Goal: Check status: Check status

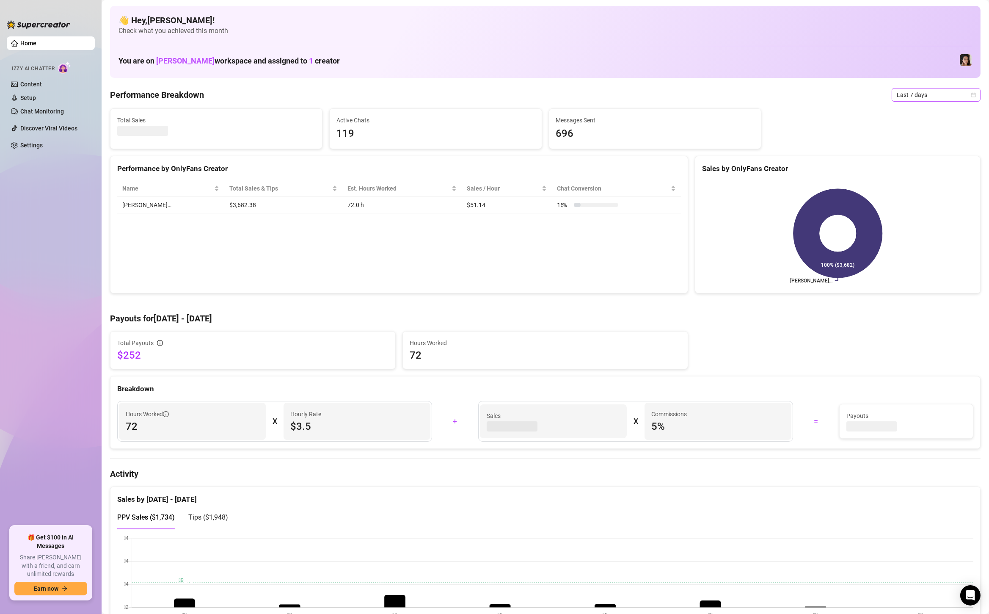
click at [921, 95] on span "Last 7 days" at bounding box center [936, 94] width 79 height 13
click at [926, 162] on div "Custom date" at bounding box center [936, 165] width 75 height 9
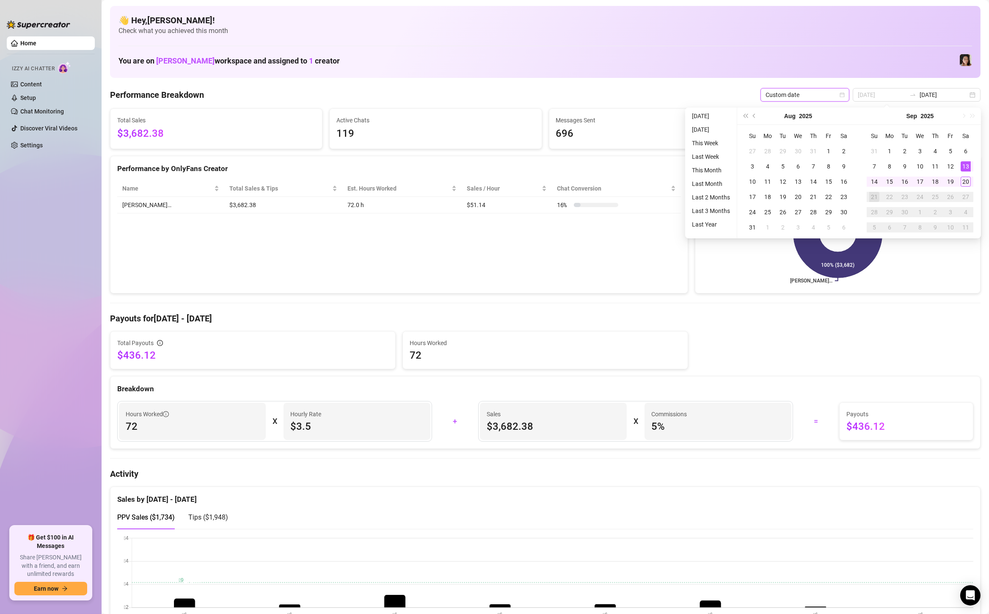
type input "[DATE]"
click at [967, 167] on div "13" at bounding box center [966, 166] width 10 height 10
type input "[DATE]"
click at [968, 179] on div "20" at bounding box center [966, 181] width 10 height 10
type input "[DATE]"
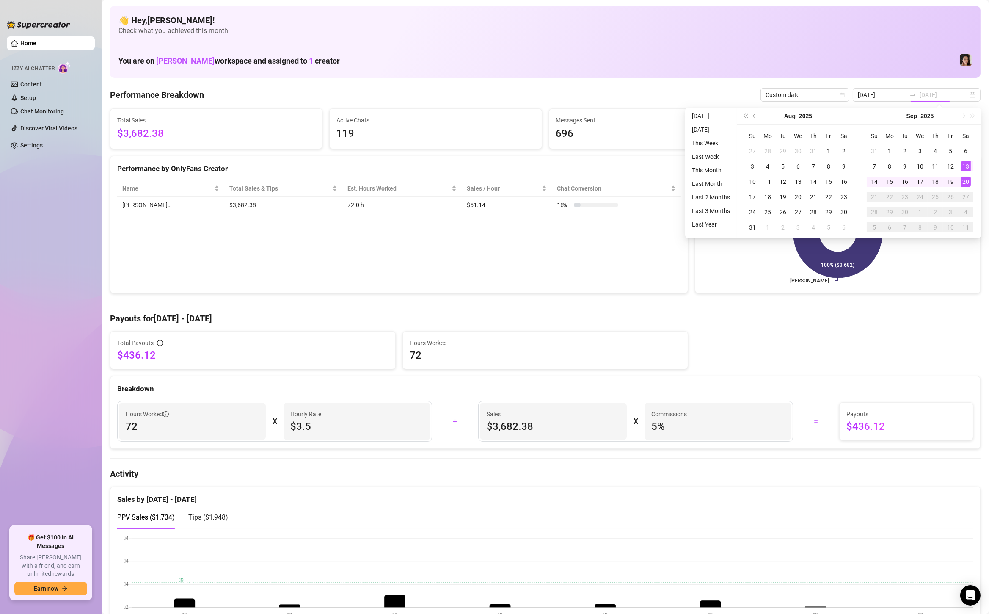
type input "[DATE]"
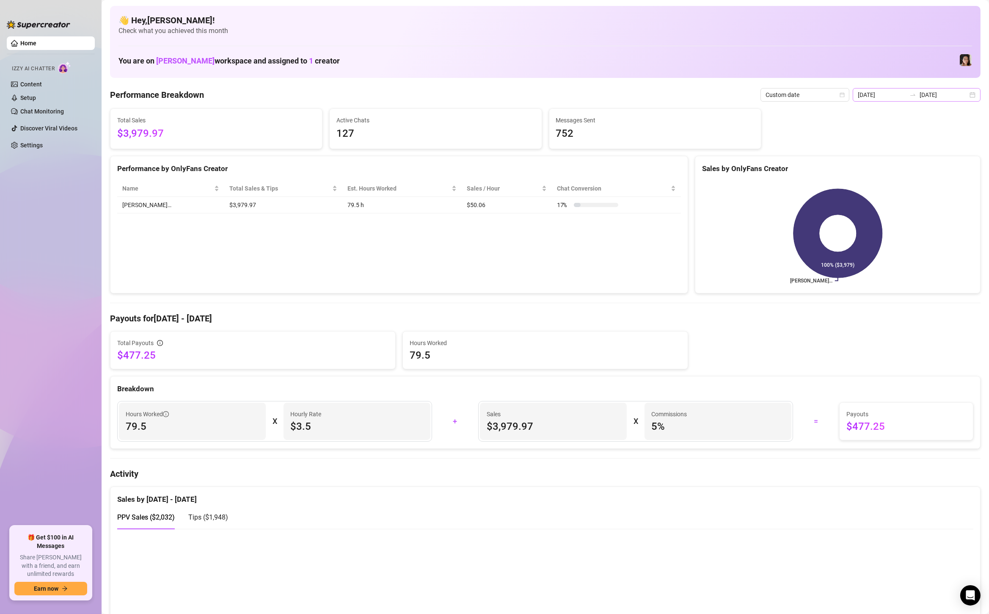
click at [973, 99] on div "[DATE] [DATE]" at bounding box center [917, 95] width 128 height 14
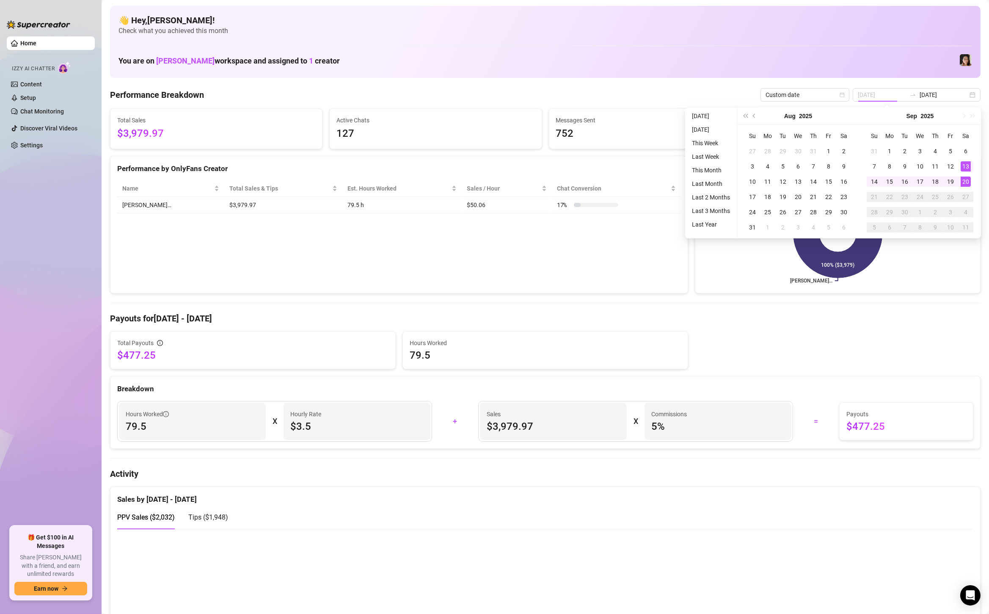
click at [967, 165] on div "13" at bounding box center [966, 166] width 10 height 10
type input "[DATE]"
click at [950, 179] on div "19" at bounding box center [951, 181] width 10 height 10
type input "[DATE]"
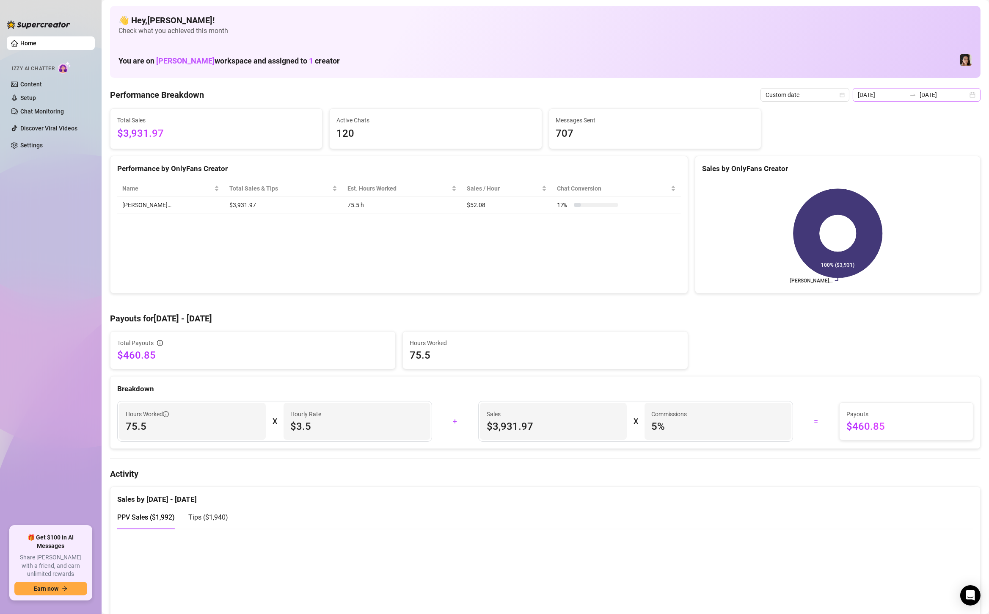
click at [975, 92] on div "[DATE] [DATE]" at bounding box center [917, 95] width 128 height 14
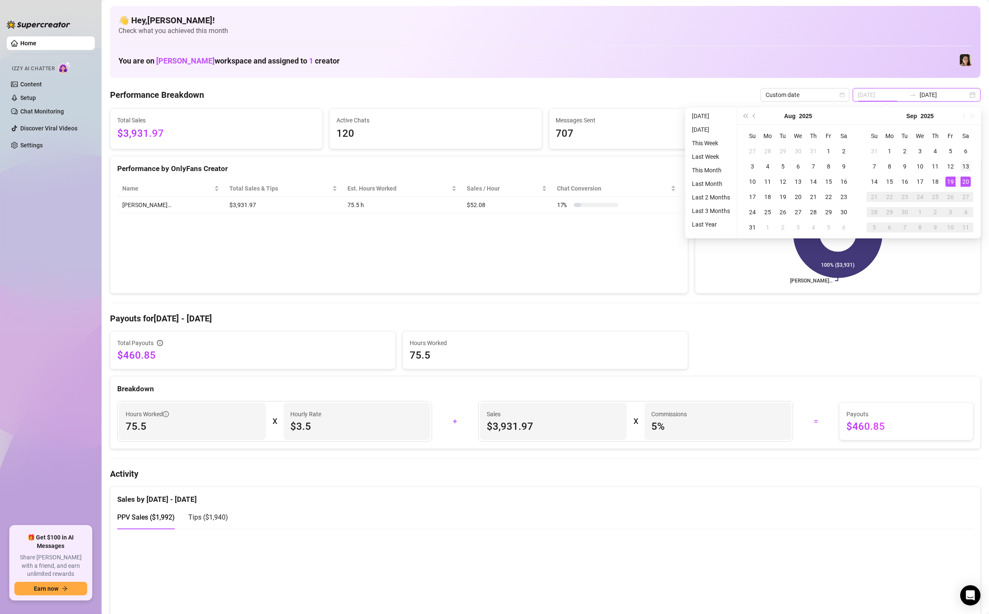
type input "[DATE]"
click at [969, 168] on div "13" at bounding box center [966, 166] width 10 height 10
type input "[DATE]"
click at [951, 179] on div "19" at bounding box center [951, 181] width 10 height 10
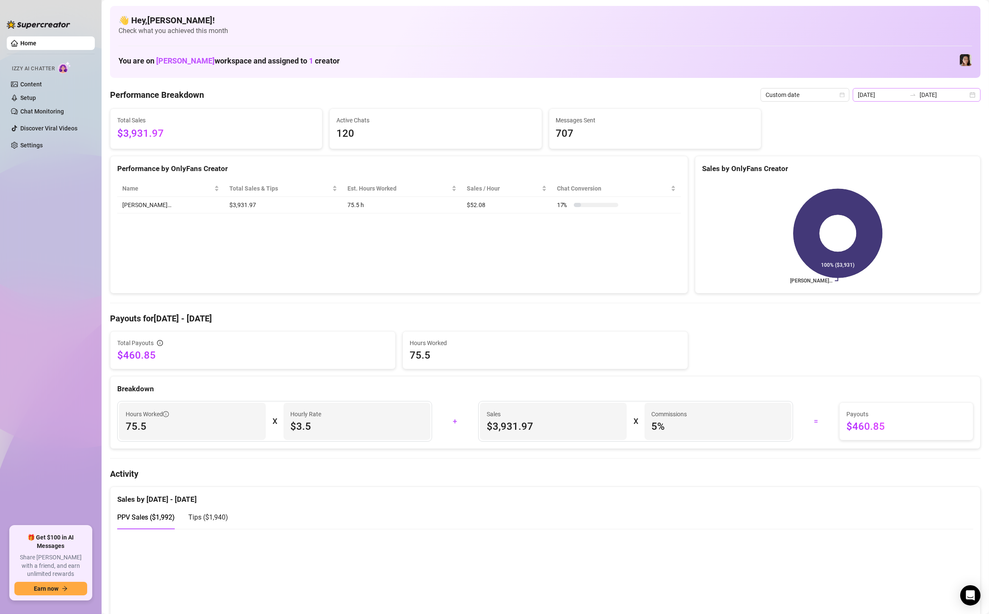
click at [980, 98] on div "[DATE] [DATE]" at bounding box center [917, 95] width 128 height 14
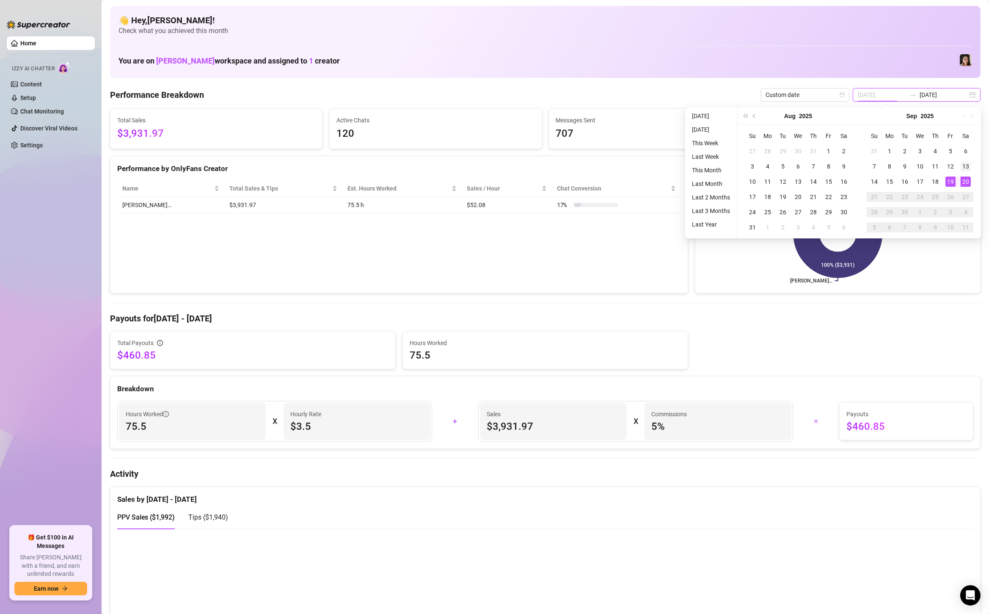
type input "[DATE]"
click at [965, 168] on div "13" at bounding box center [966, 166] width 10 height 10
type input "[DATE]"
click at [964, 177] on div "20" at bounding box center [966, 181] width 10 height 10
type input "[DATE]"
